Goal: Information Seeking & Learning: Learn about a topic

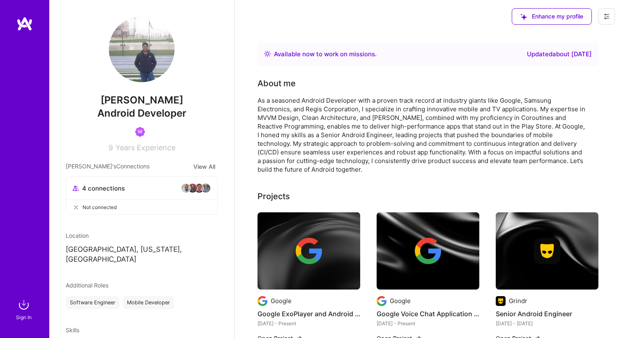
click at [21, 308] on img at bounding box center [24, 304] width 16 height 16
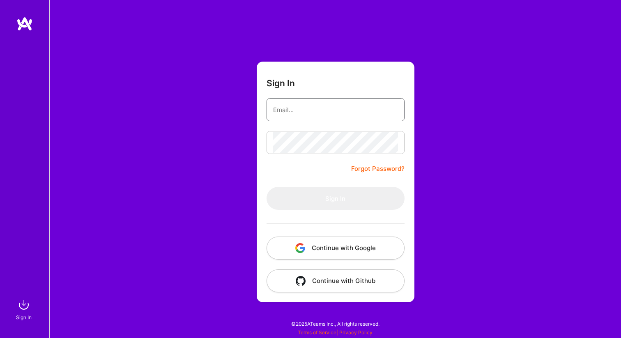
type input "[EMAIL_ADDRESS][DOMAIN_NAME]"
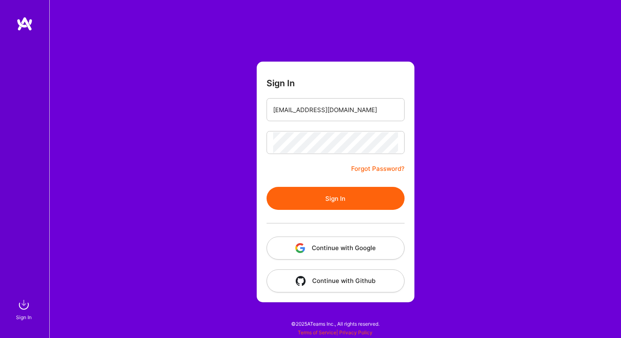
click at [373, 203] on button "Sign In" at bounding box center [335, 198] width 138 height 23
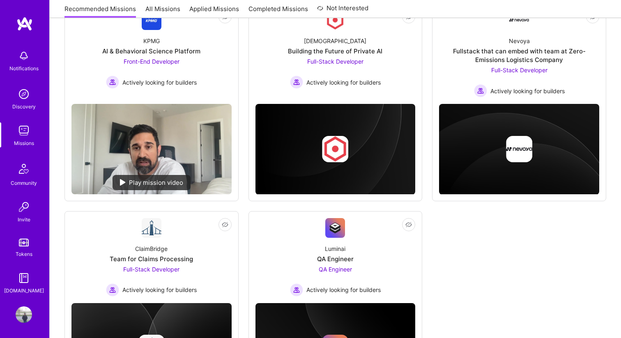
scroll to position [406, 0]
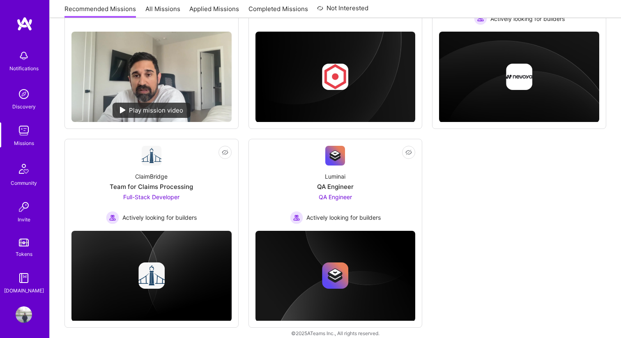
click at [273, 187] on div "Luminai QA Engineer QA Engineer Actively looking for builders" at bounding box center [335, 194] width 160 height 59
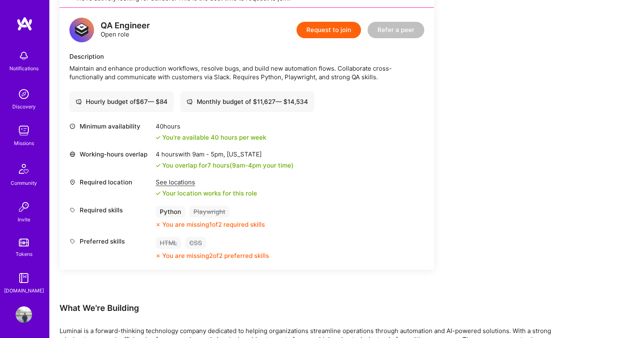
scroll to position [340, 0]
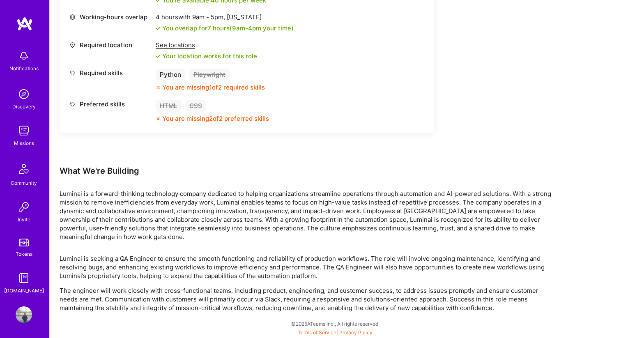
click at [26, 134] on img at bounding box center [24, 130] width 16 height 16
